Goal: Transaction & Acquisition: Purchase product/service

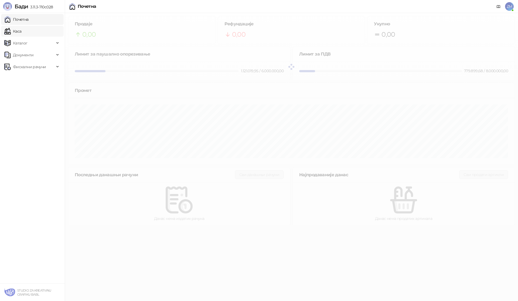
click at [20, 30] on link "Каса" at bounding box center [12, 31] width 17 height 11
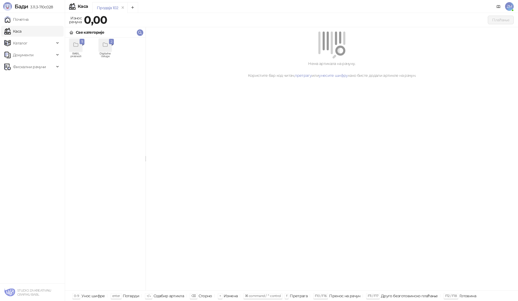
click at [77, 50] on div "grid" at bounding box center [75, 45] width 13 height 13
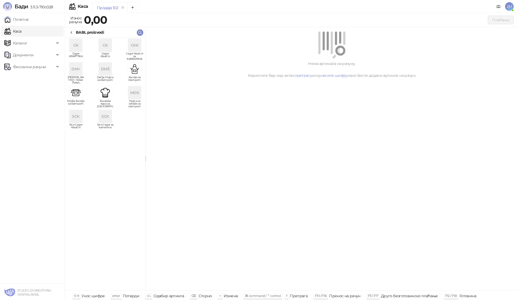
click at [134, 70] on img "grid" at bounding box center [134, 69] width 13 height 13
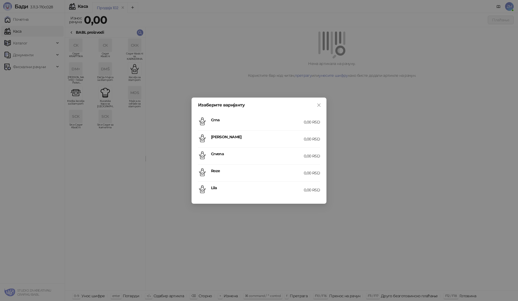
click at [220, 121] on h4 "Crna" at bounding box center [257, 120] width 93 height 6
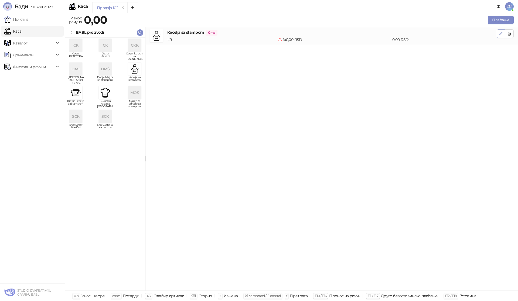
click at [498, 34] on button "button" at bounding box center [500, 33] width 9 height 9
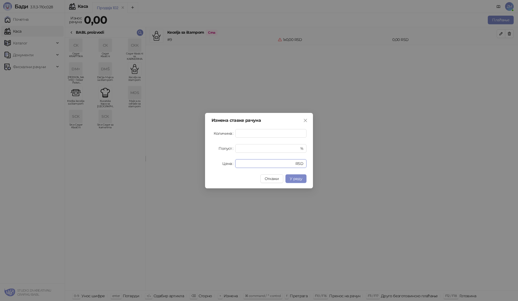
drag, startPoint x: 246, startPoint y: 164, endPoint x: 211, endPoint y: 167, distance: 35.9
click at [211, 167] on div "Измена ставке рачуна Количина * Попуст * % Цена * RSD Откажи У реду" at bounding box center [259, 151] width 108 height 76
click at [297, 178] on span "У реду" at bounding box center [296, 178] width 12 height 5
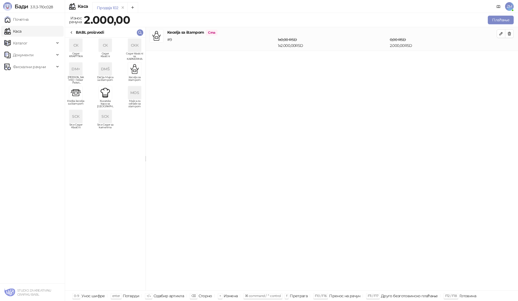
click at [107, 95] on img "grid" at bounding box center [105, 92] width 13 height 13
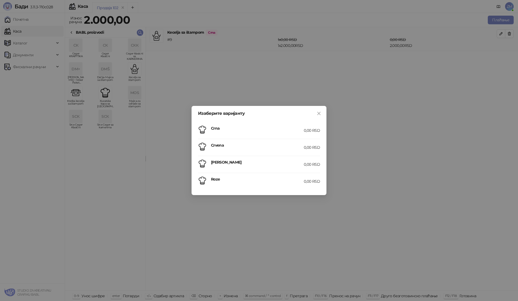
click at [288, 131] on h4 "Crna" at bounding box center [257, 128] width 93 height 6
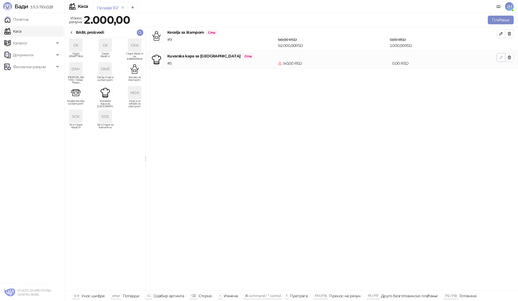
click at [500, 59] on icon "button" at bounding box center [500, 57] width 3 height 3
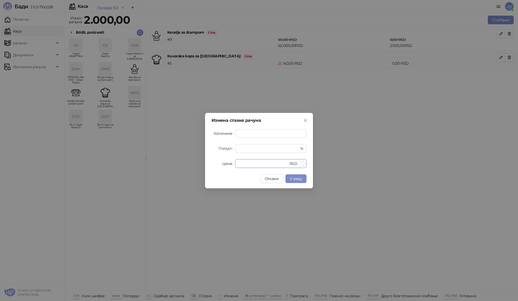
click at [244, 163] on input "*" at bounding box center [263, 164] width 50 height 8
drag, startPoint x: 247, startPoint y: 164, endPoint x: 210, endPoint y: 163, distance: 36.9
click at [210, 163] on div "Измена ставке рачуна Количина * Попуст * % Цена * RSD Откажи У реду" at bounding box center [259, 151] width 108 height 76
type input "****"
click at [295, 179] on span "У реду" at bounding box center [296, 178] width 12 height 5
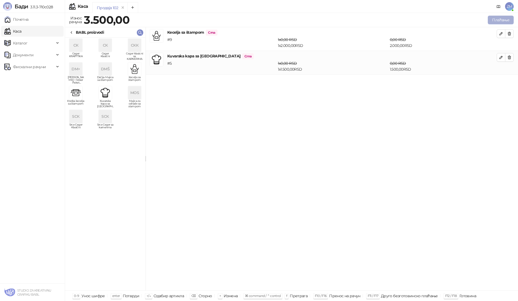
click at [501, 21] on button "Плаћање" at bounding box center [501, 20] width 26 height 9
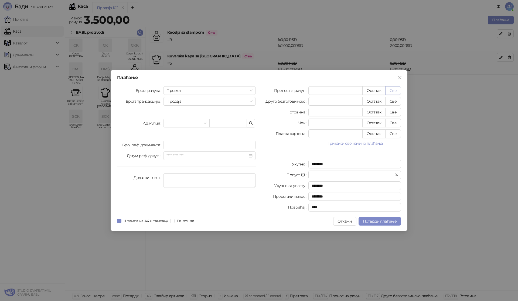
drag, startPoint x: 398, startPoint y: 85, endPoint x: 397, endPoint y: 88, distance: 2.8
click at [398, 86] on div "Плаћање Врста рачуна Промет Врста трансакције Продаја ИД купца Број реф. докуме…" at bounding box center [259, 150] width 297 height 161
click at [396, 90] on button "Све" at bounding box center [393, 90] width 16 height 9
type input "****"
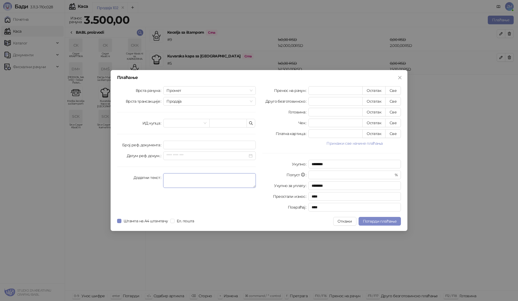
click at [190, 181] on textarea "Додатни текст" at bounding box center [209, 180] width 92 height 15
paste textarea "**********"
type textarea "**********"
click at [386, 220] on span "Потврди плаћање" at bounding box center [380, 221] width 34 height 5
